Goal: Information Seeking & Learning: Learn about a topic

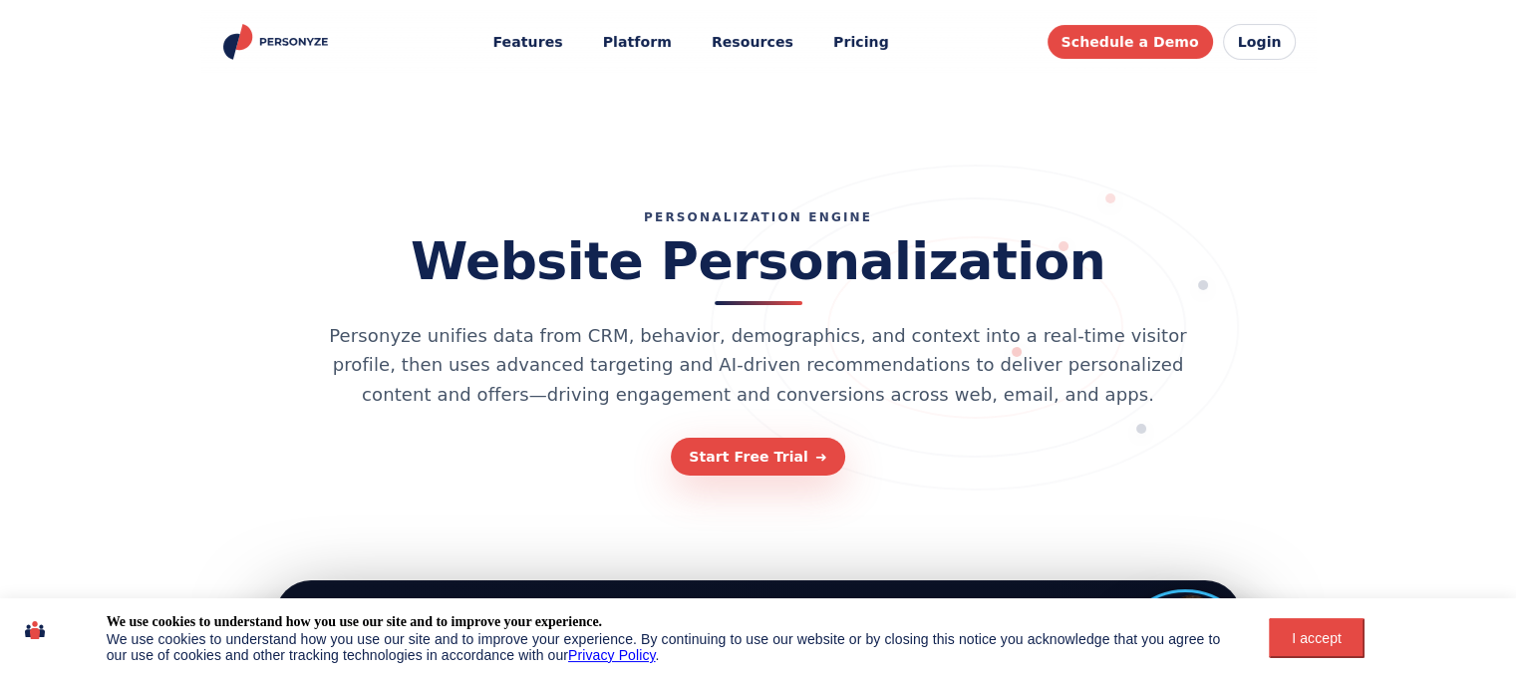
click at [1328, 639] on div "I accept" at bounding box center [1317, 638] width 72 height 16
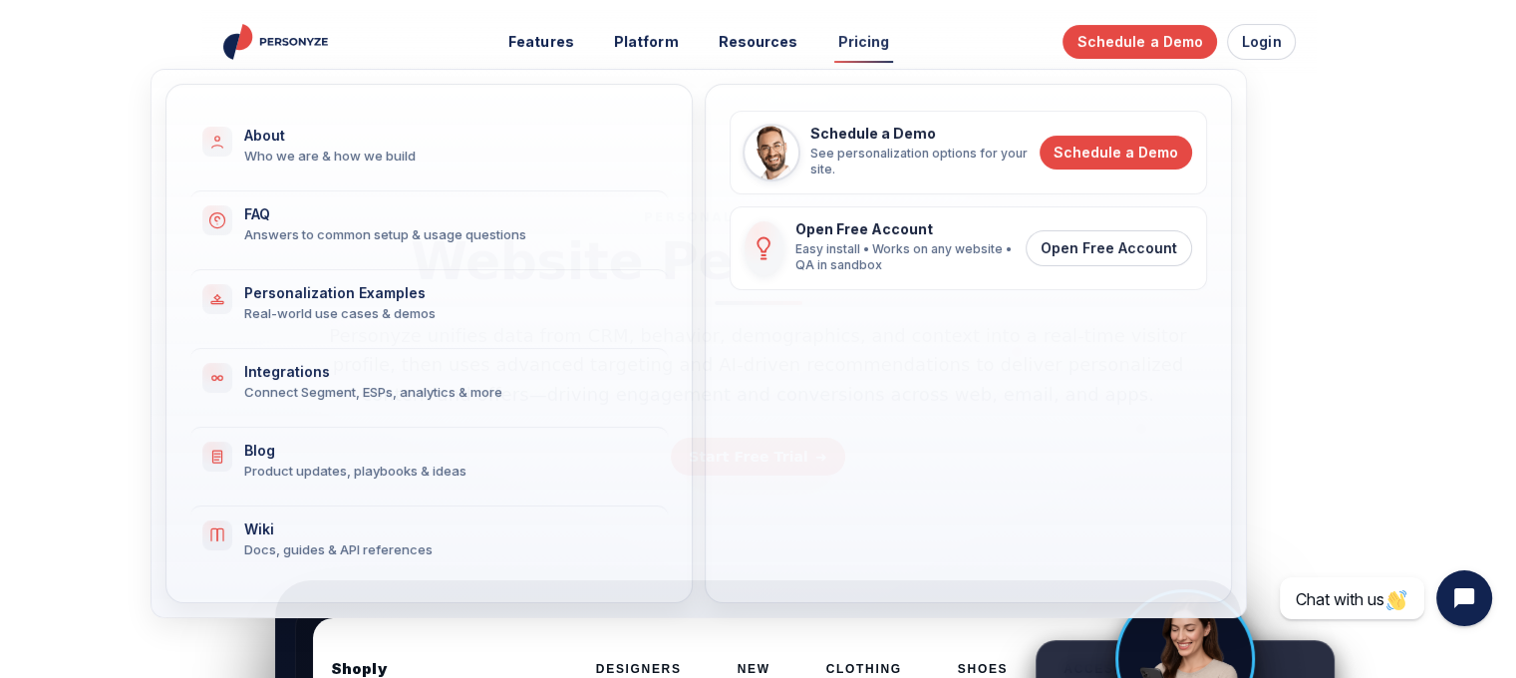
click at [863, 46] on link "Pricing" at bounding box center [864, 42] width 80 height 37
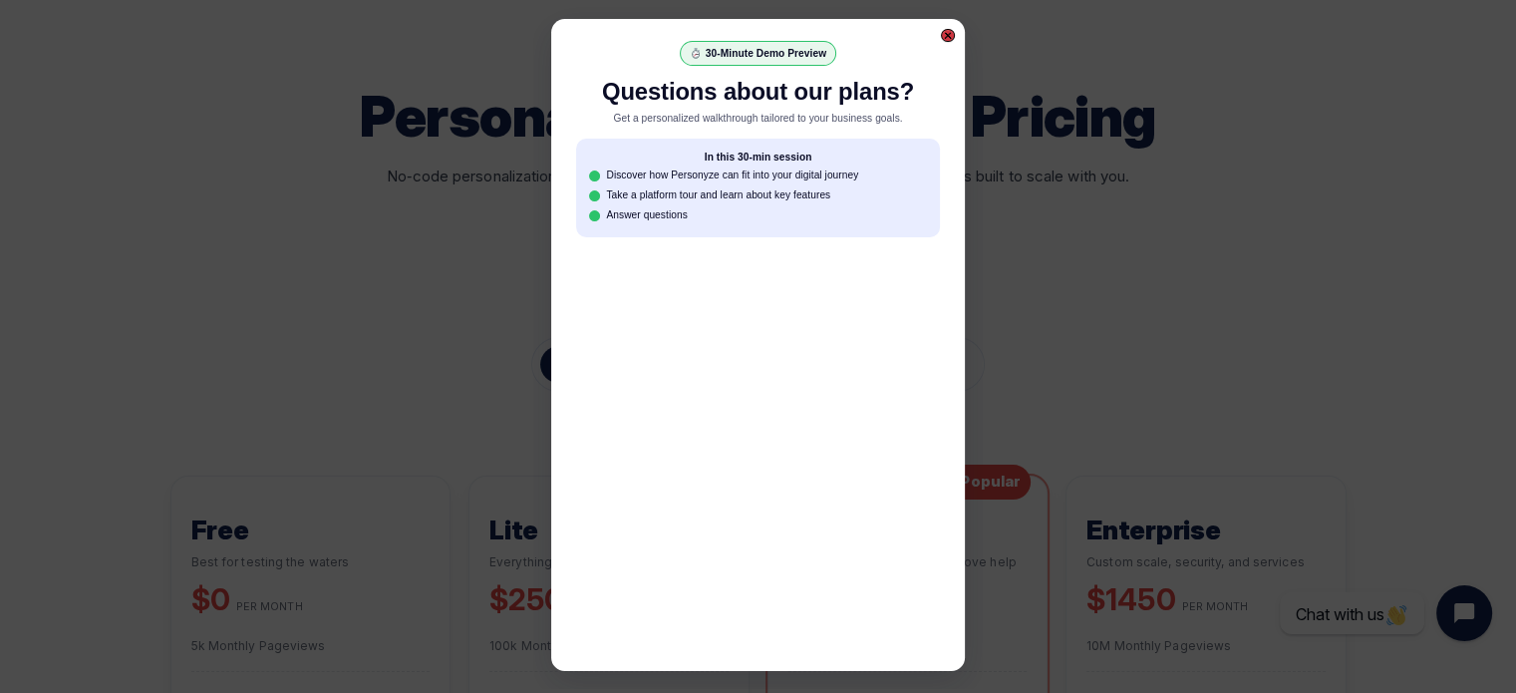
click at [952, 35] on div at bounding box center [948, 36] width 14 height 14
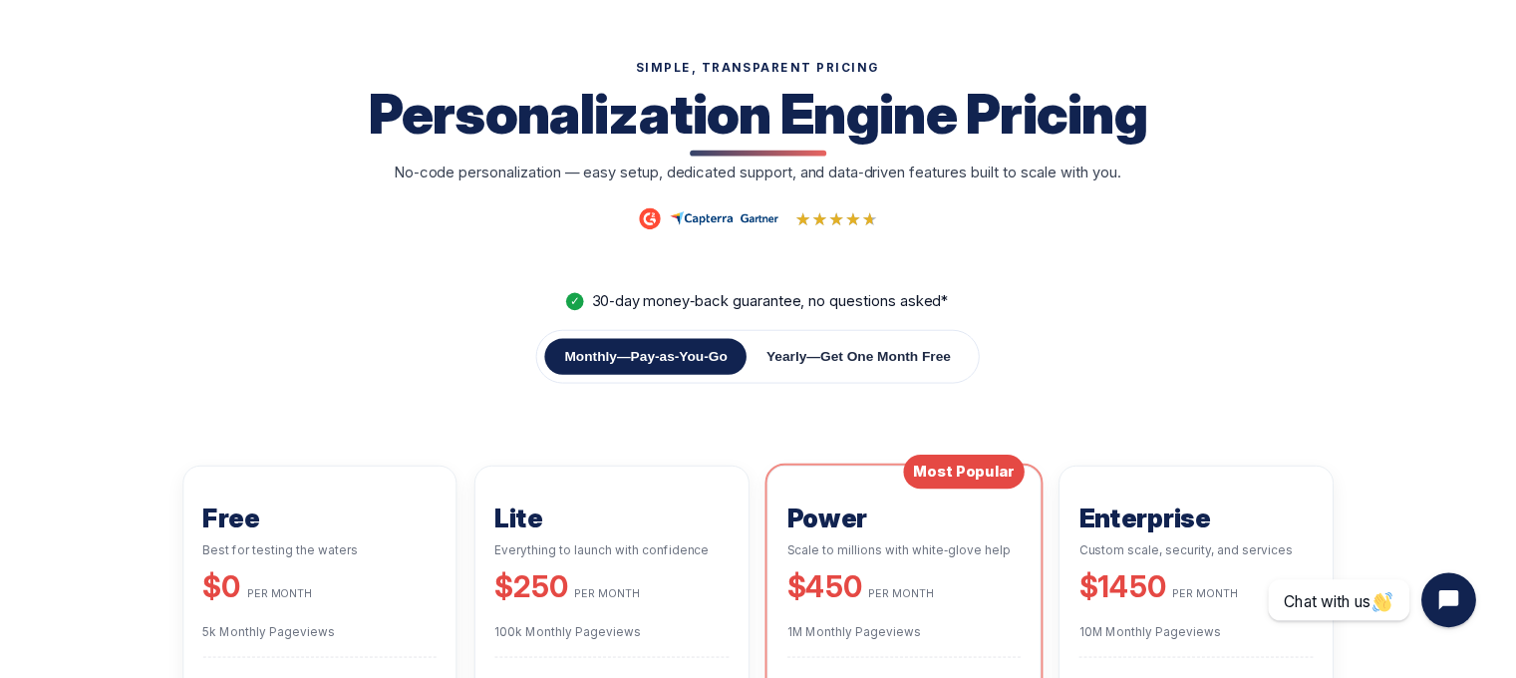
scroll to position [100, 0]
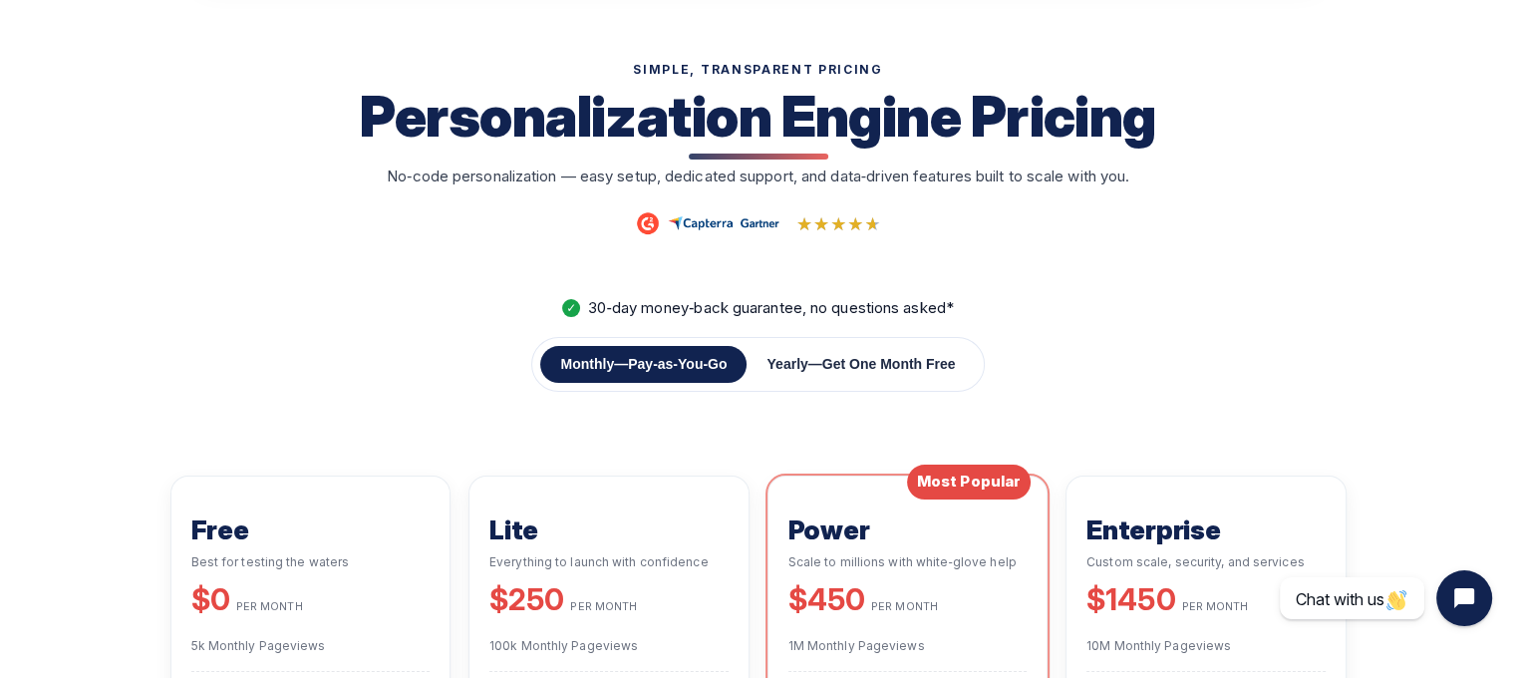
drag, startPoint x: 1416, startPoint y: 0, endPoint x: 1156, endPoint y: 223, distance: 342.7
click at [1156, 223] on div "★★★★★ ★★★★★" at bounding box center [758, 223] width 1060 height 27
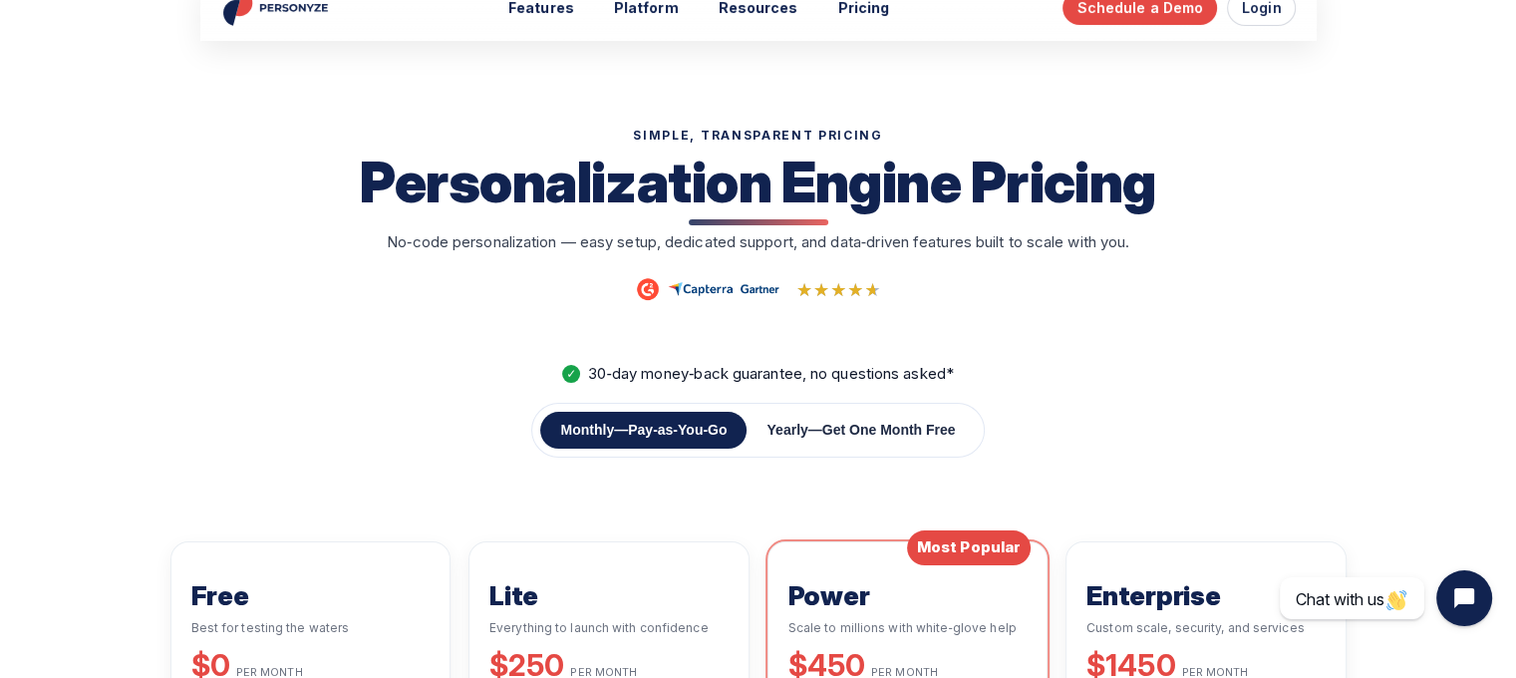
scroll to position [0, 0]
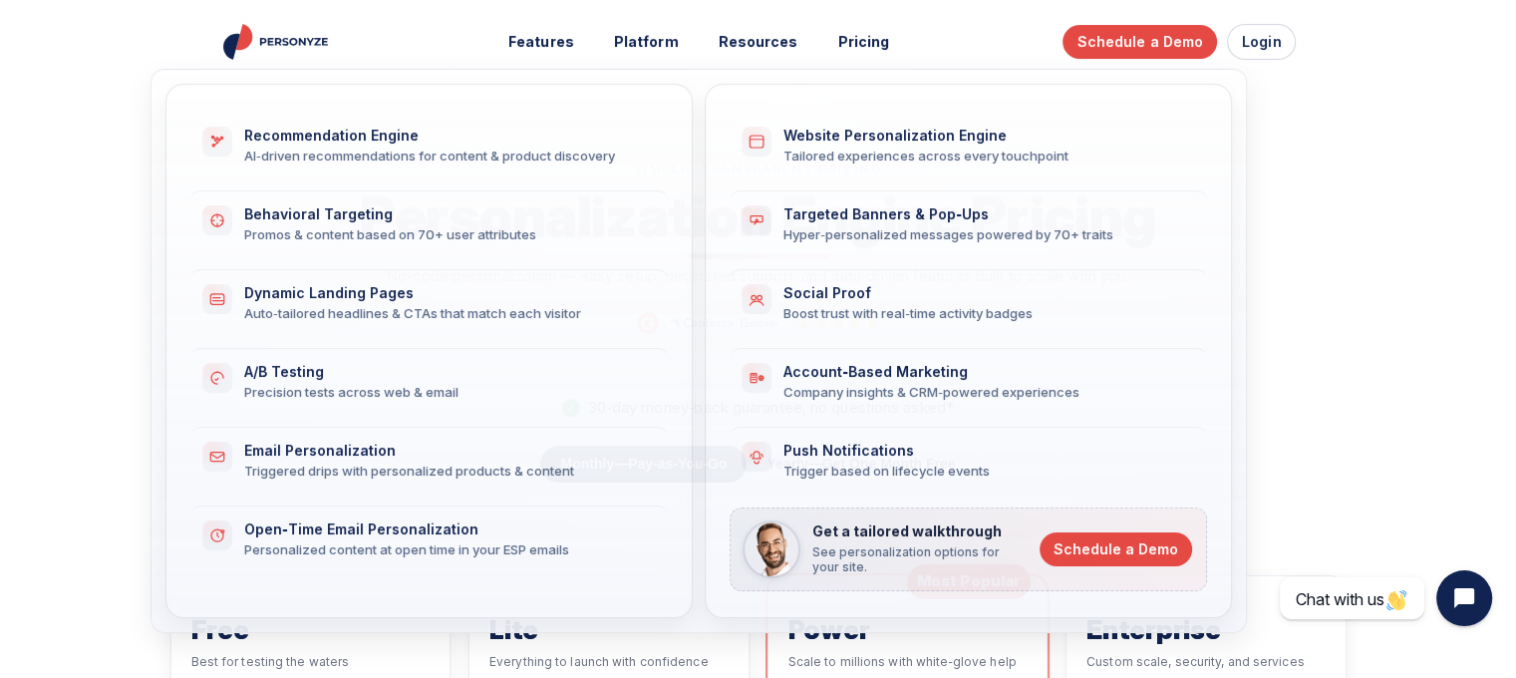
click at [287, 36] on img "Personyze home" at bounding box center [277, 42] width 115 height 36
